Goal: Task Accomplishment & Management: Use online tool/utility

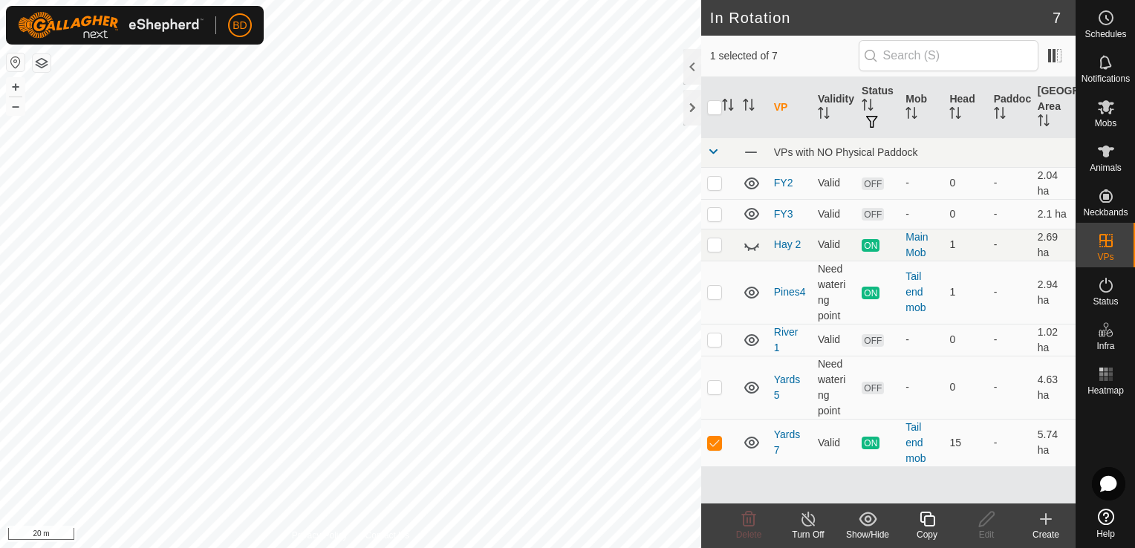
click at [924, 527] on icon at bounding box center [927, 519] width 19 height 18
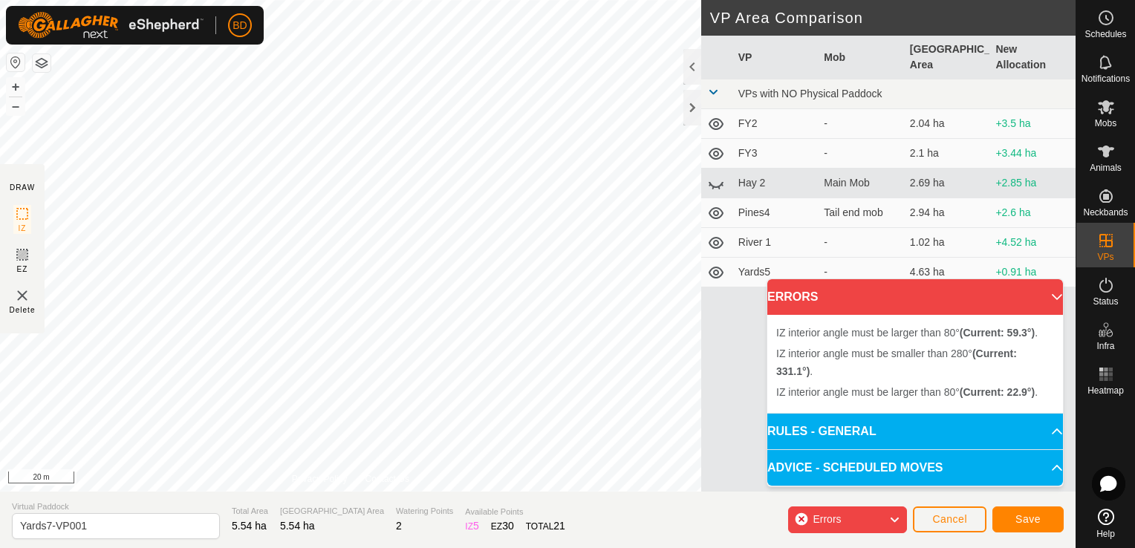
click at [160, 308] on div "IZ interior angle must be larger than 80° (Current: 22.9°) . + – ⇧ i 20 m" at bounding box center [350, 246] width 701 height 492
click at [81, 415] on div "IZ interior angle must be larger than 80° (Current: 32.2°) . + – ⇧ i 20 m" at bounding box center [350, 246] width 701 height 492
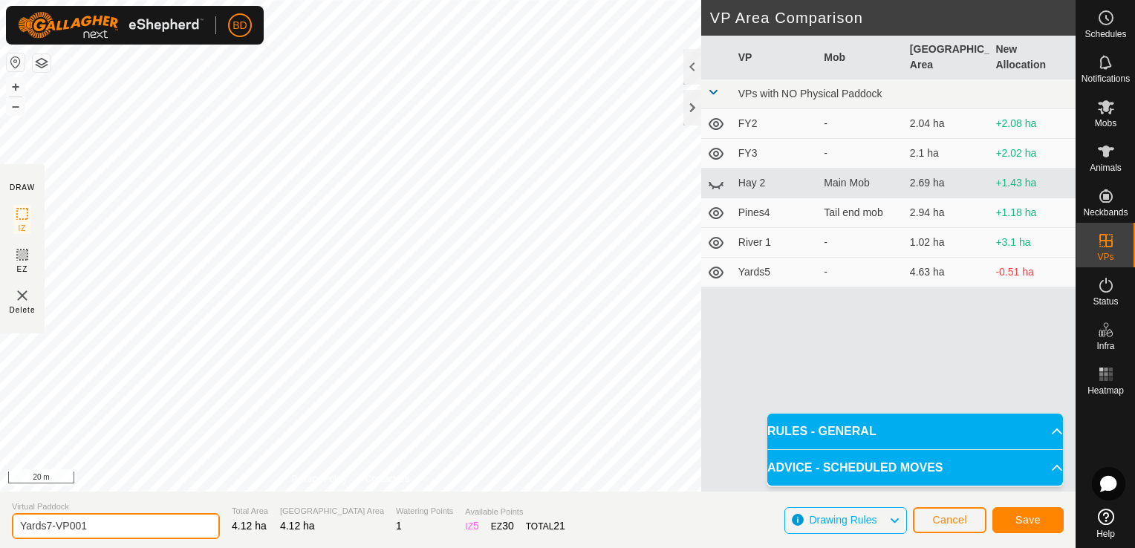
drag, startPoint x: 98, startPoint y: 527, endPoint x: 48, endPoint y: 521, distance: 50.9
click at [48, 521] on input "Yards7-VP001" at bounding box center [116, 526] width 208 height 26
type input "Yards8"
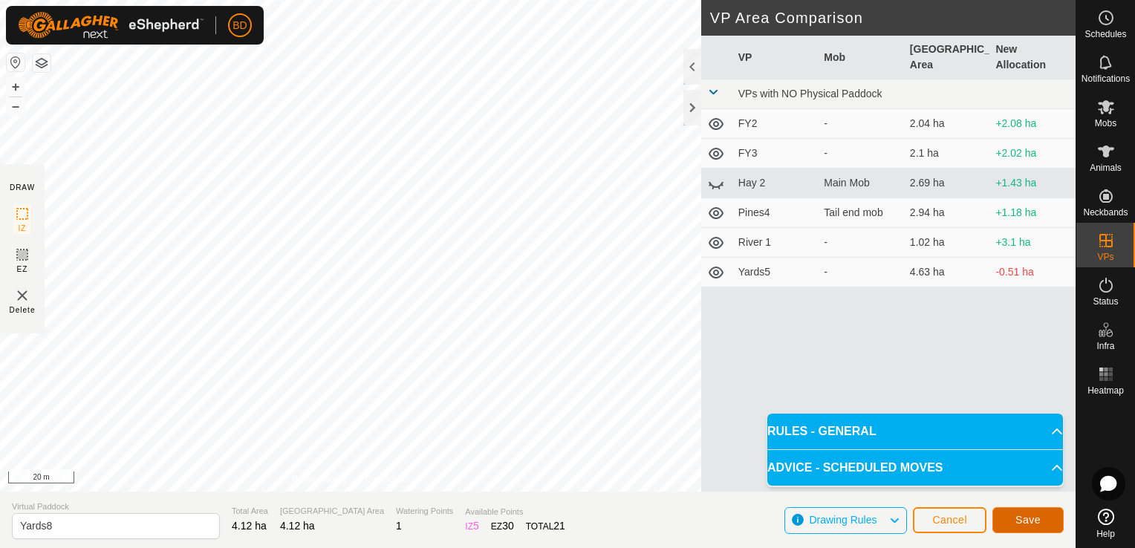
click at [1032, 518] on span "Save" at bounding box center [1027, 520] width 25 height 12
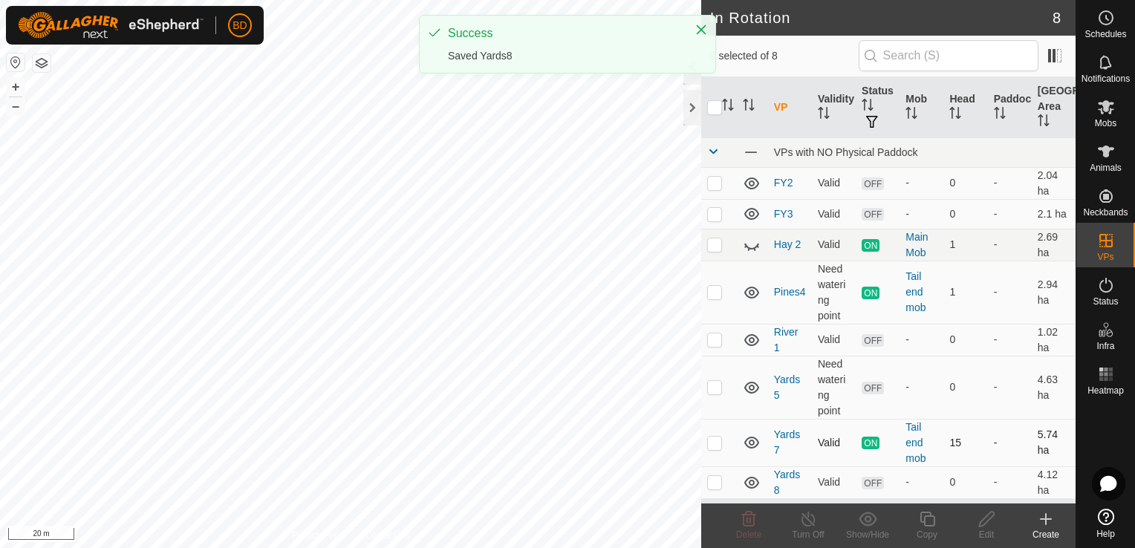
checkbox input "true"
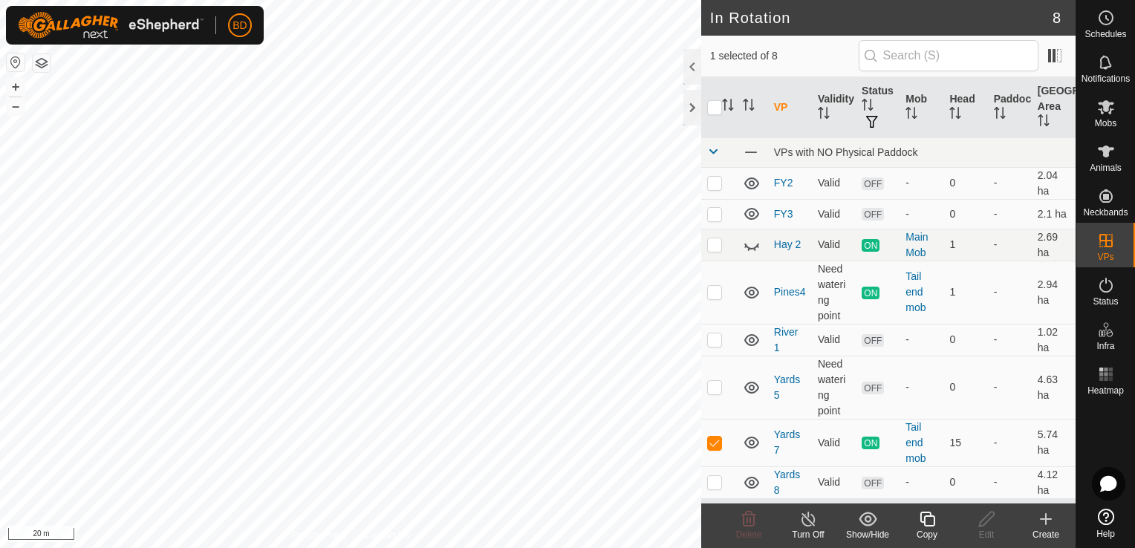
click at [810, 524] on icon at bounding box center [808, 519] width 19 height 18
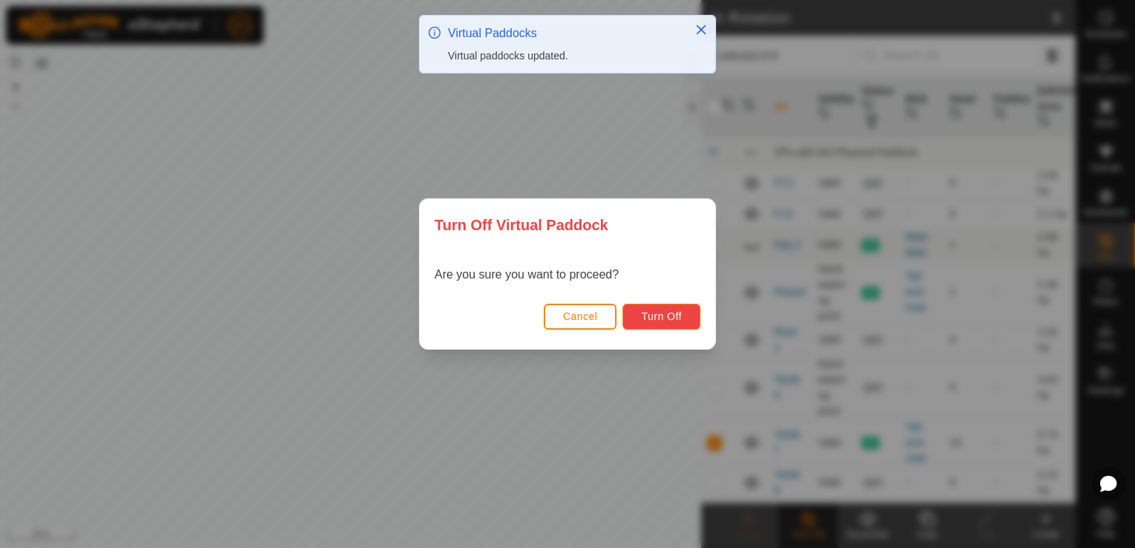
click at [648, 313] on span "Turn Off" at bounding box center [661, 316] width 41 height 12
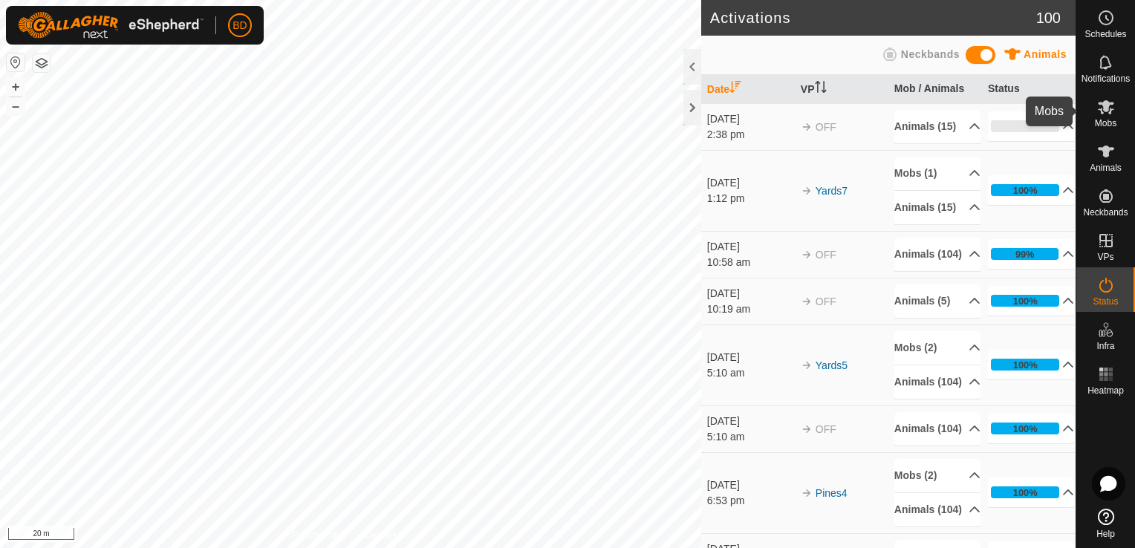
click at [1101, 114] on icon at bounding box center [1106, 107] width 18 height 18
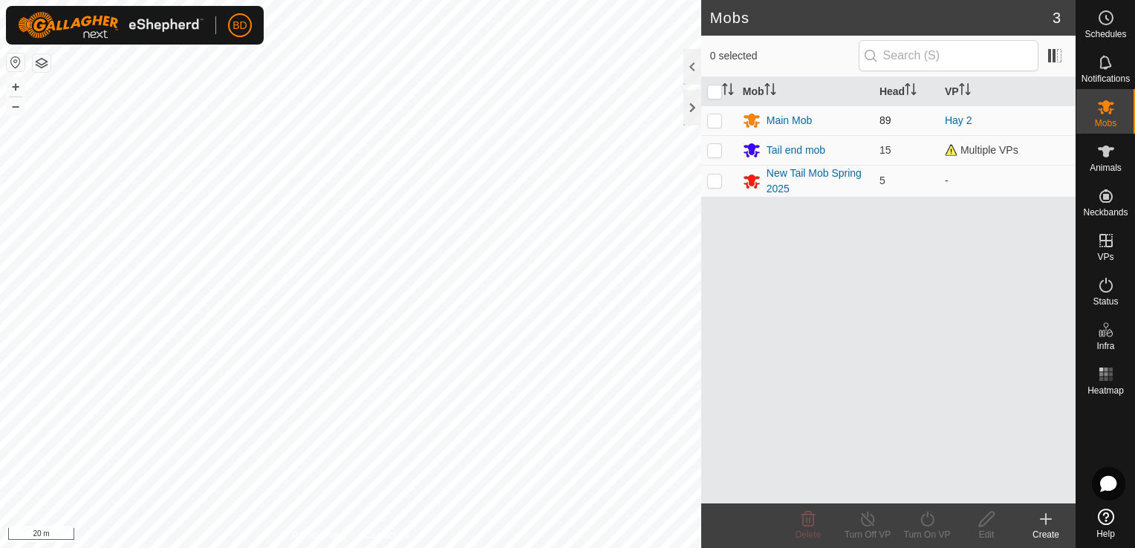
drag, startPoint x: 715, startPoint y: 121, endPoint x: 715, endPoint y: 134, distance: 12.6
click at [715, 122] on p-checkbox at bounding box center [714, 120] width 15 height 12
checkbox input "true"
click at [717, 147] on p-checkbox at bounding box center [714, 150] width 15 height 12
checkbox input "true"
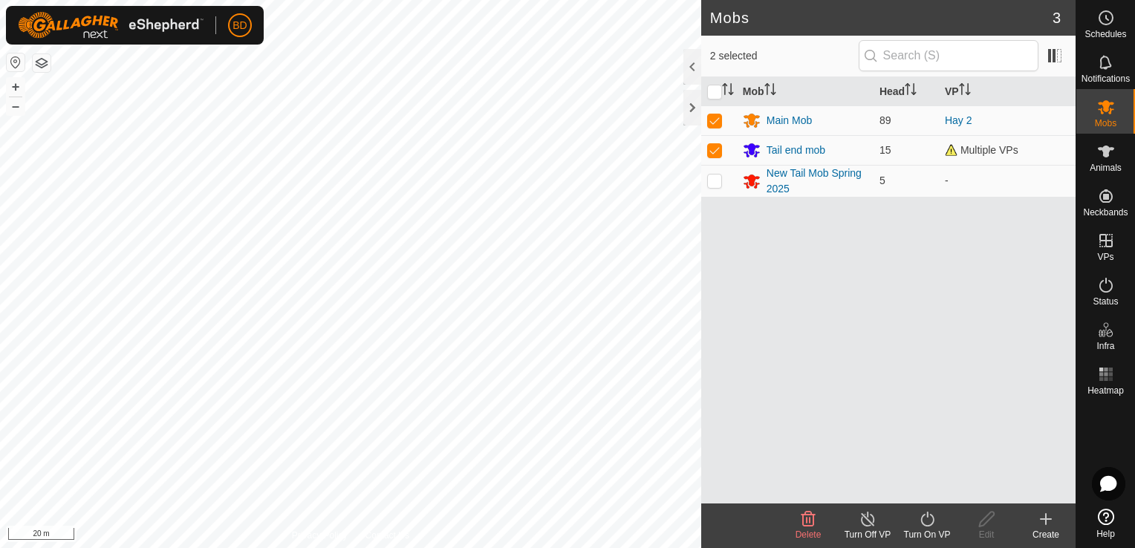
click at [921, 527] on icon at bounding box center [927, 519] width 19 height 18
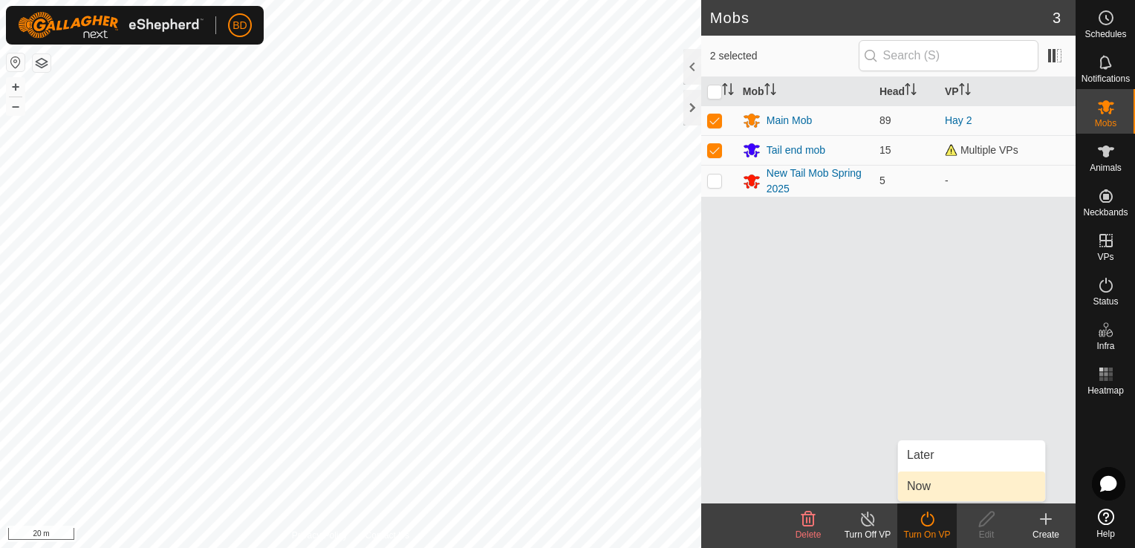
click at [937, 488] on link "Now" at bounding box center [971, 487] width 147 height 30
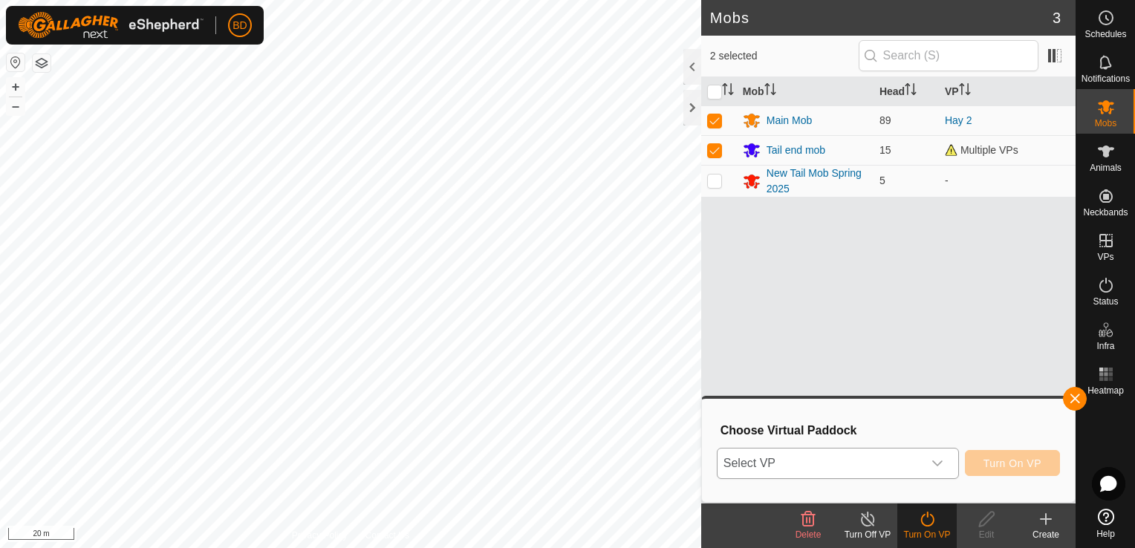
drag, startPoint x: 942, startPoint y: 468, endPoint x: 924, endPoint y: 474, distance: 18.8
click at [940, 468] on icon "dropdown trigger" at bounding box center [937, 464] width 12 height 12
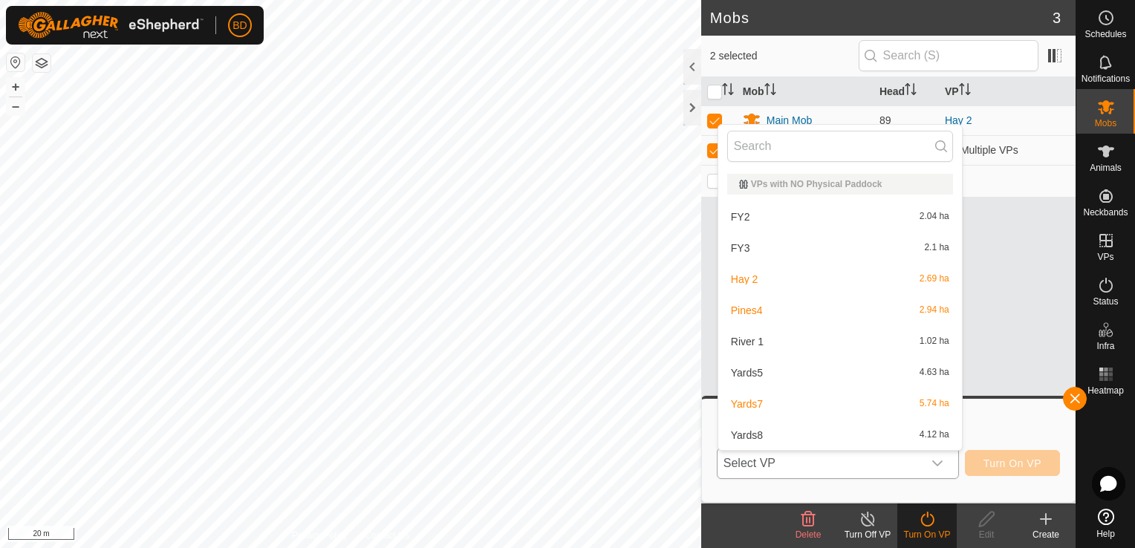
click at [829, 436] on li "Yards8 4.12 ha" at bounding box center [840, 435] width 244 height 30
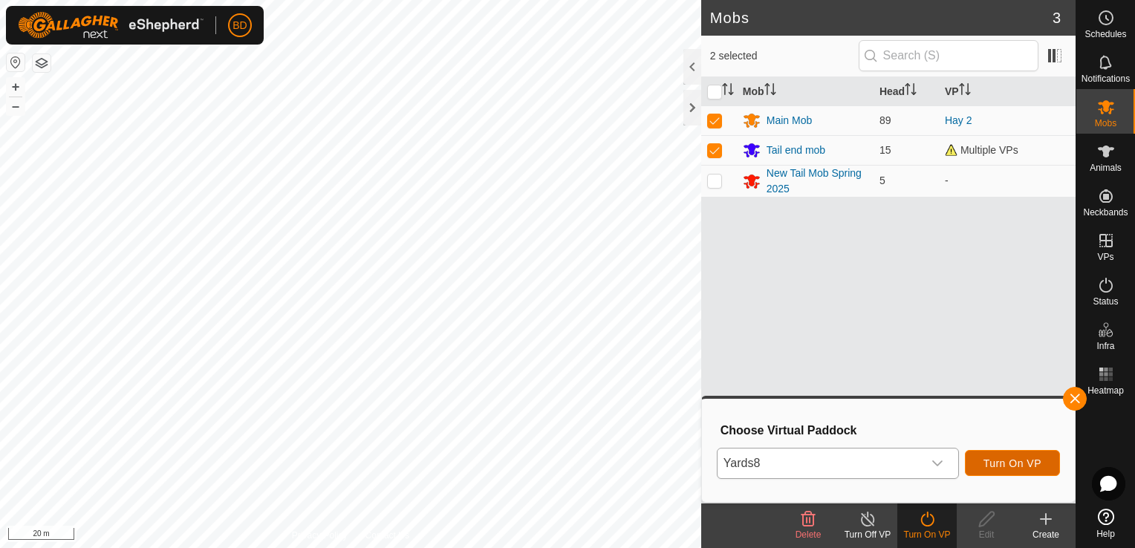
click at [1007, 466] on span "Turn On VP" at bounding box center [1012, 464] width 58 height 12
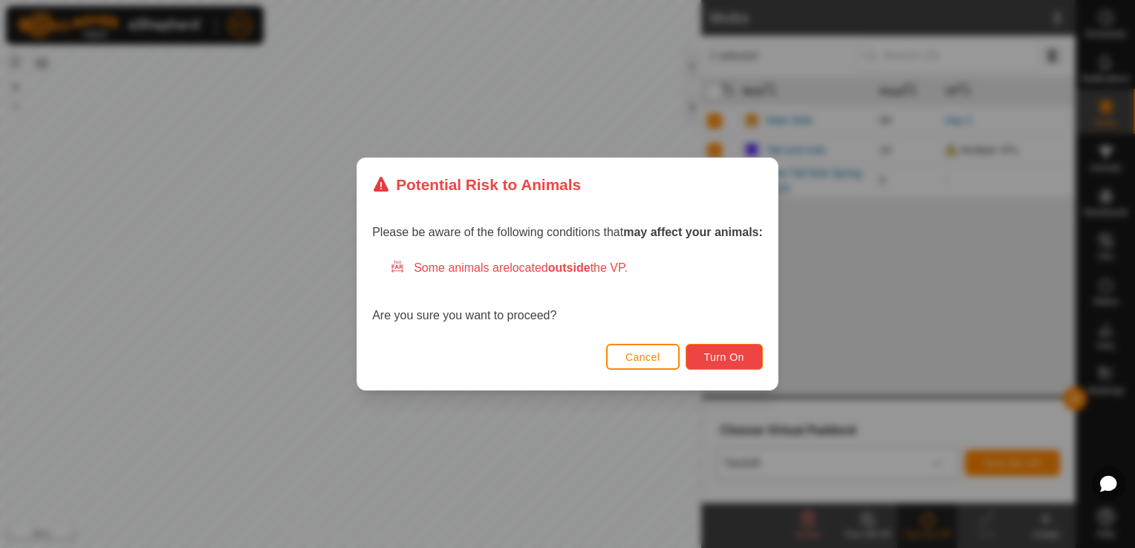
click at [716, 351] on span "Turn On" at bounding box center [724, 357] width 40 height 12
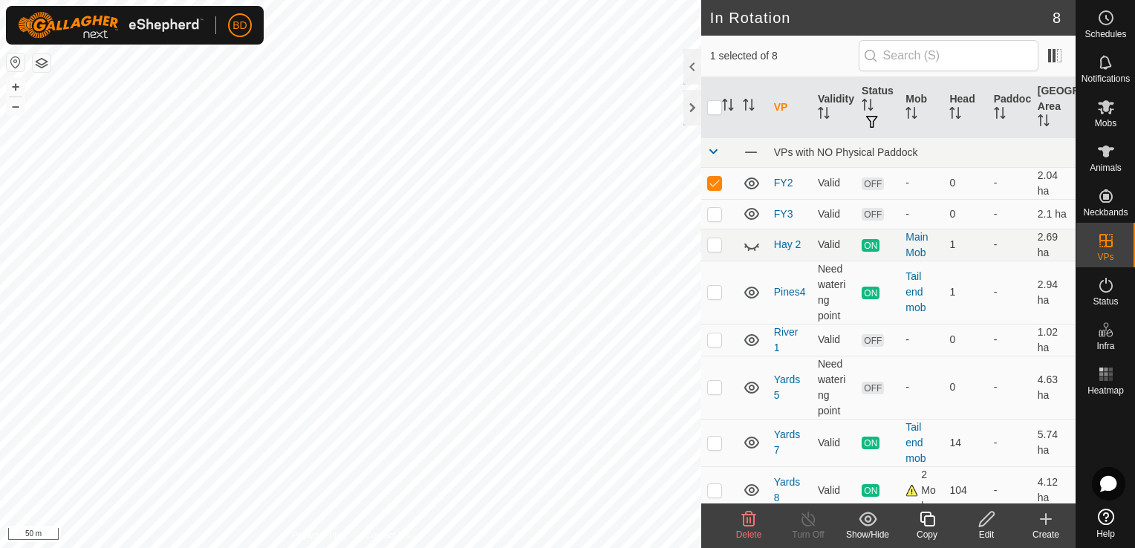
click at [758, 528] on div "Delete" at bounding box center [748, 534] width 59 height 13
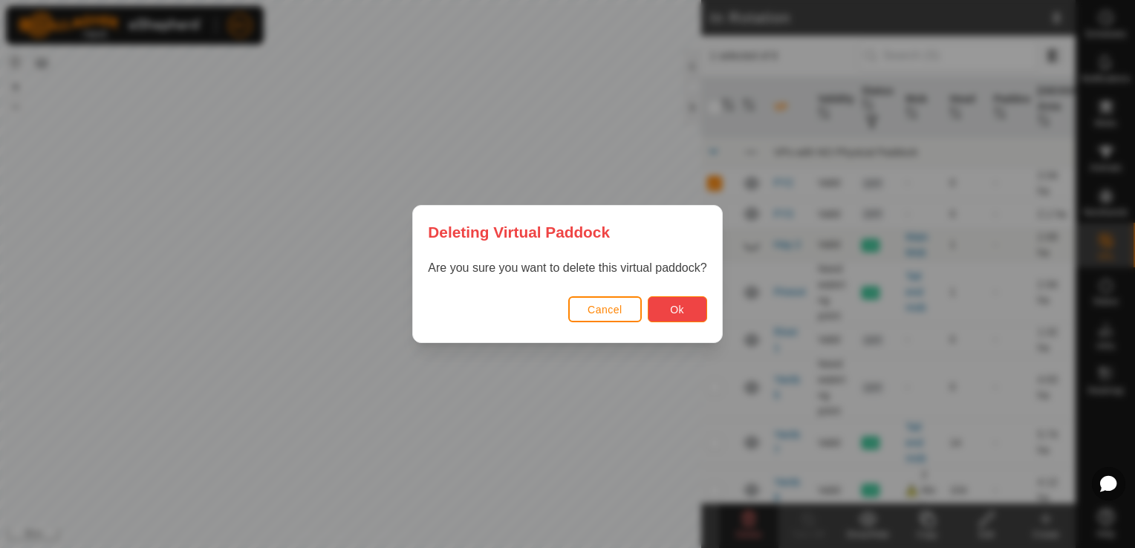
click at [672, 305] on span "Ok" at bounding box center [677, 310] width 14 height 12
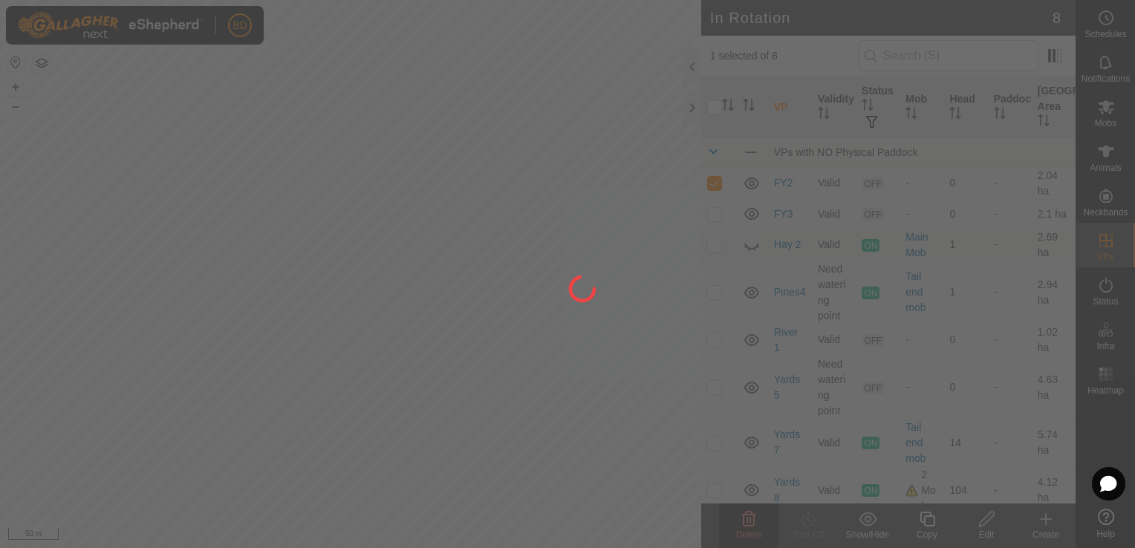
checkbox input "false"
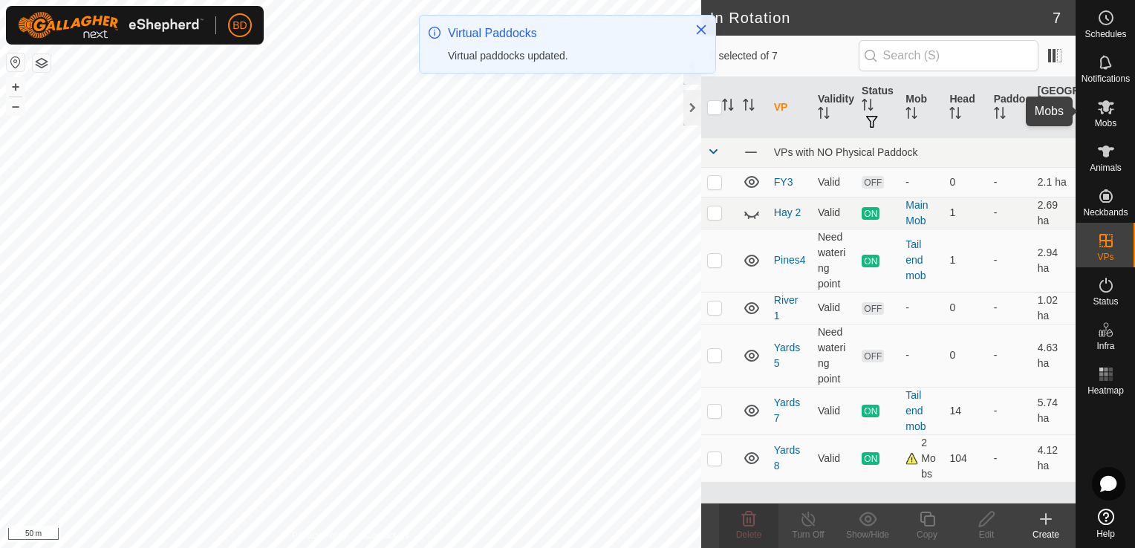
click at [1110, 123] on span "Mobs" at bounding box center [1106, 123] width 22 height 9
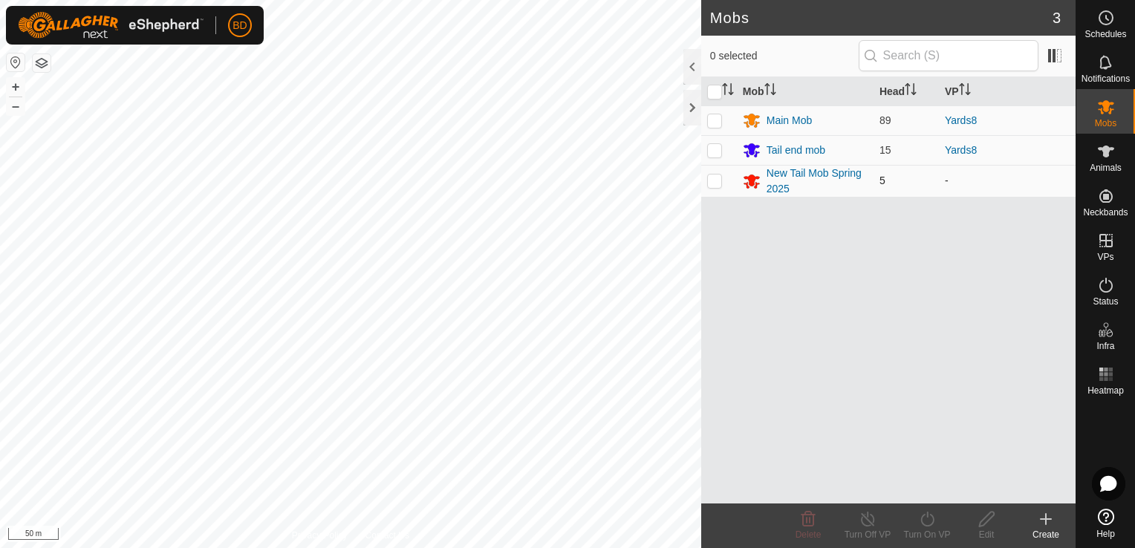
click at [715, 187] on td at bounding box center [719, 181] width 36 height 32
checkbox input "true"
click at [933, 528] on div "Turn On VP" at bounding box center [926, 534] width 59 height 13
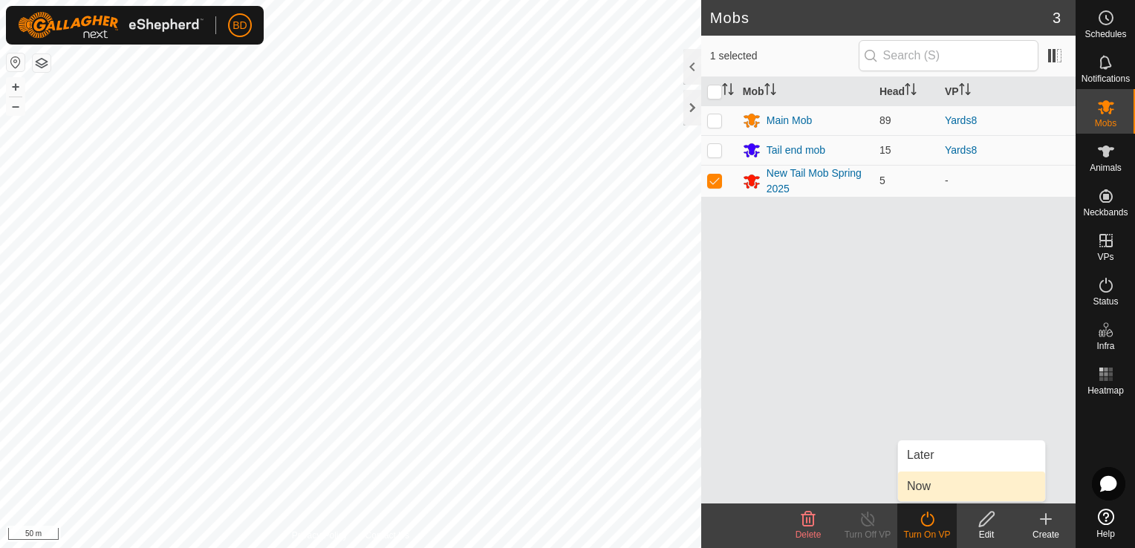
click at [942, 486] on link "Now" at bounding box center [971, 487] width 147 height 30
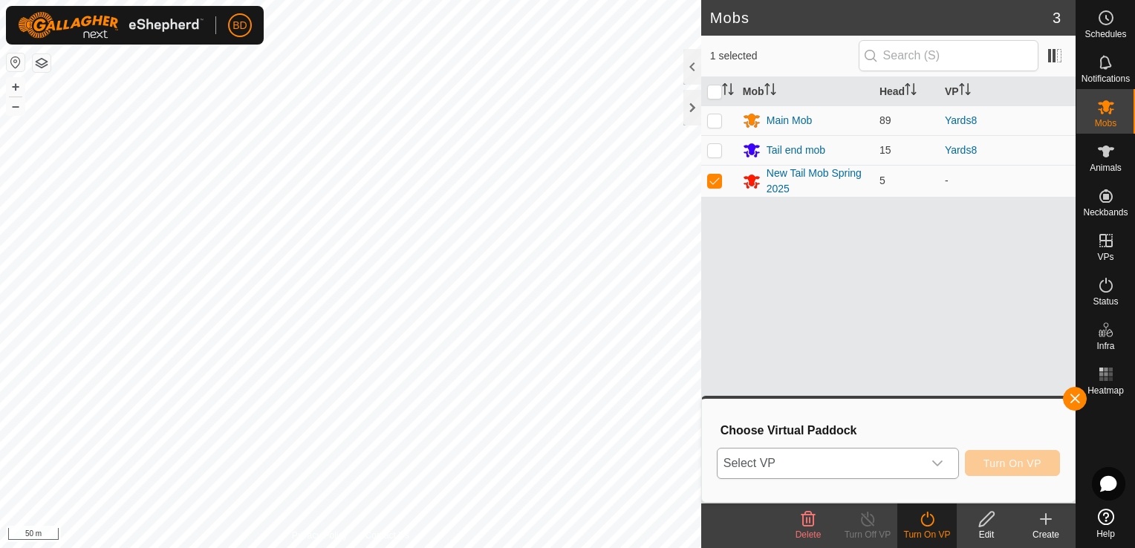
click at [943, 466] on icon "dropdown trigger" at bounding box center [937, 464] width 12 height 12
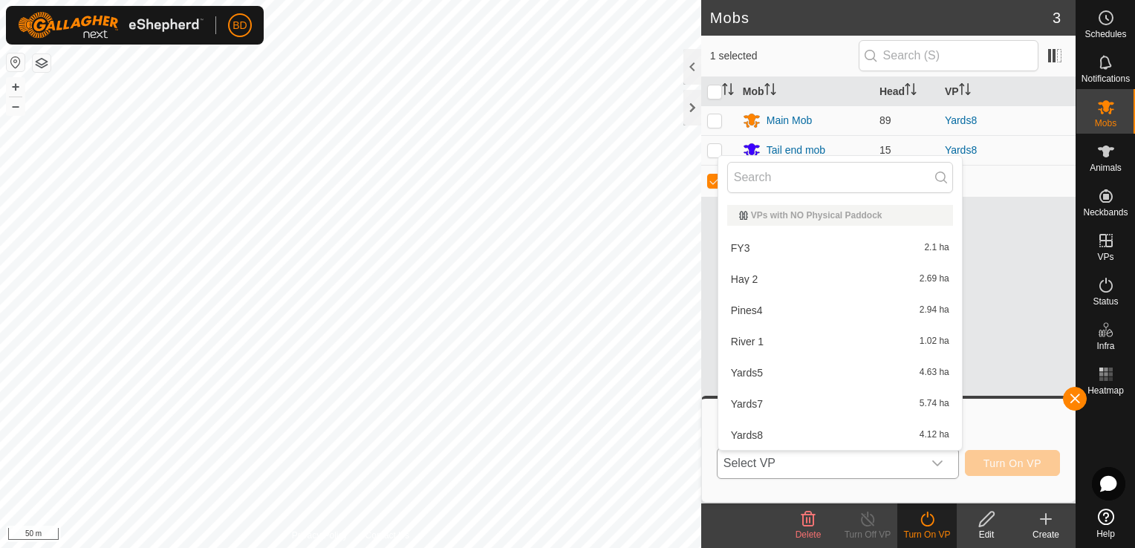
click at [775, 342] on li "River 1 1.02 ha" at bounding box center [840, 342] width 244 height 30
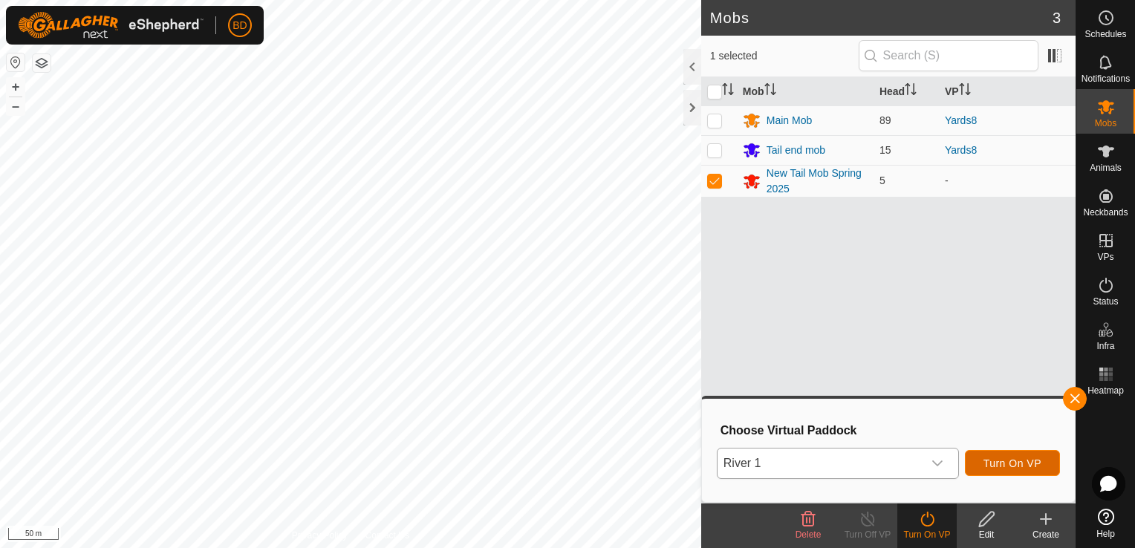
click at [1005, 464] on span "Turn On VP" at bounding box center [1012, 464] width 58 height 12
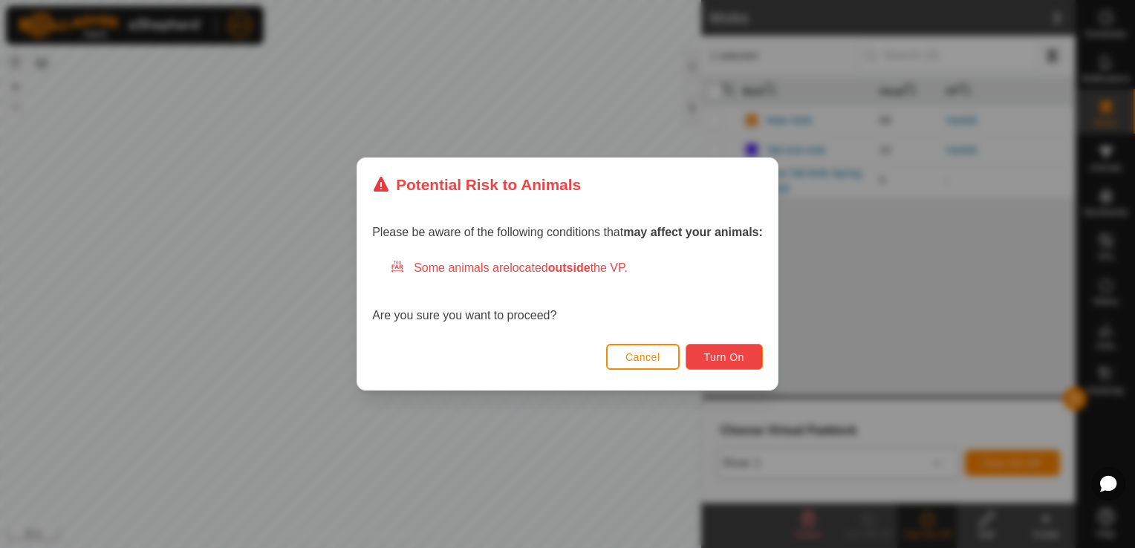
click at [727, 358] on span "Turn On" at bounding box center [724, 357] width 40 height 12
